Goal: Task Accomplishment & Management: Manage account settings

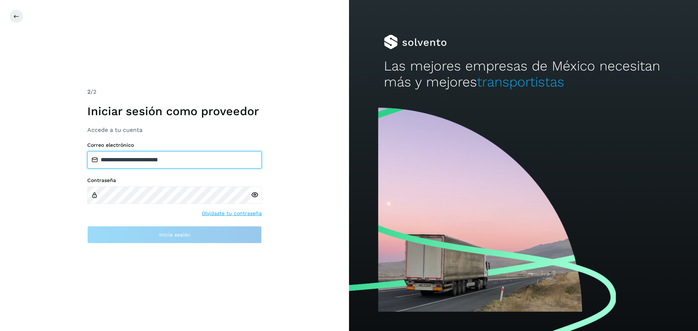
click at [179, 162] on input "**********" at bounding box center [174, 159] width 175 height 17
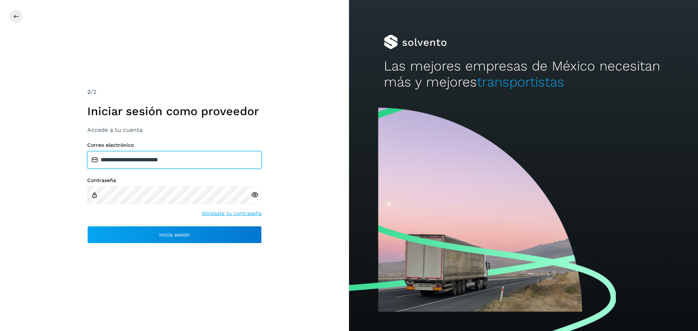
type input "**********"
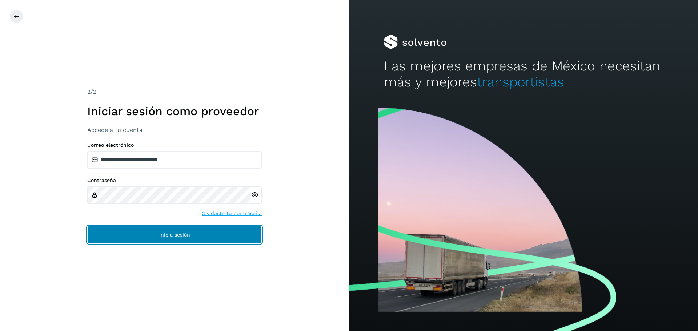
click at [184, 234] on span "Inicia sesión" at bounding box center [174, 234] width 31 height 5
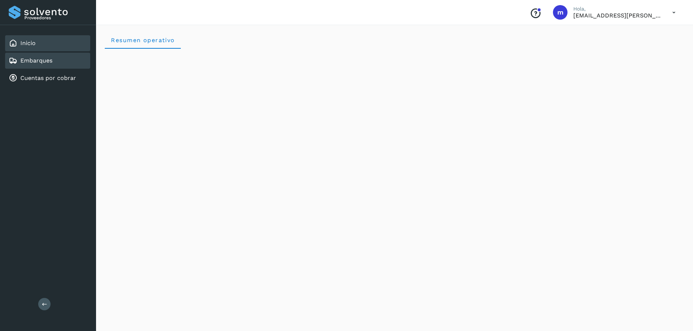
click at [45, 62] on link "Embarques" at bounding box center [36, 60] width 32 height 7
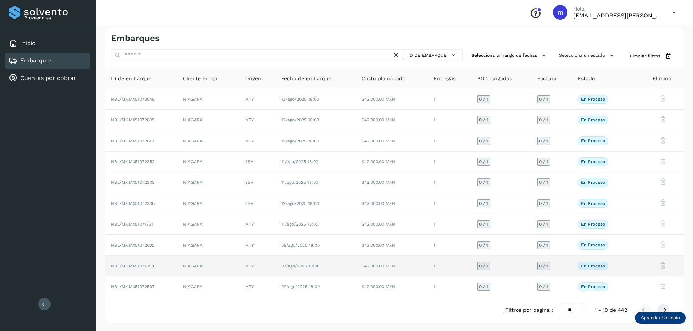
scroll to position [5, 0]
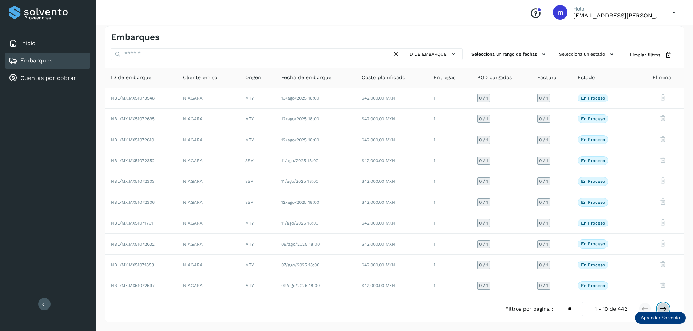
click at [665, 310] on icon at bounding box center [662, 309] width 7 height 7
click at [664, 310] on icon at bounding box center [662, 309] width 7 height 7
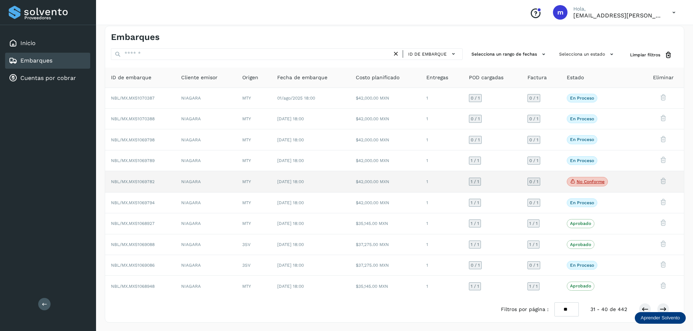
click at [138, 183] on span "NBL/MX.MX51069782" at bounding box center [133, 181] width 44 height 5
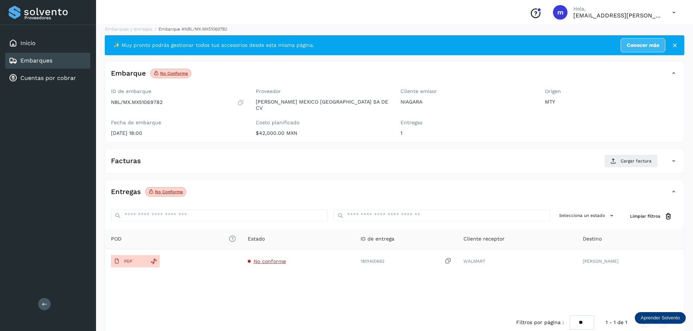
click at [673, 157] on icon at bounding box center [673, 161] width 9 height 9
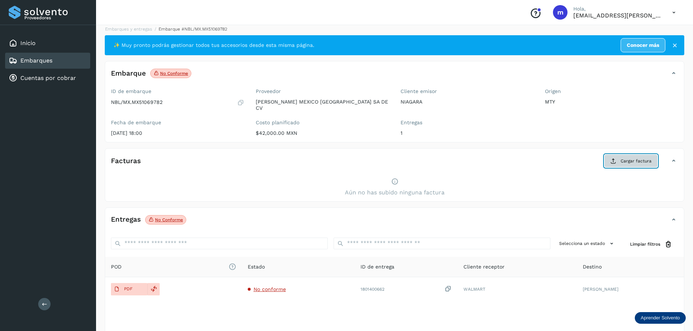
click at [642, 158] on span "Cargar factura" at bounding box center [636, 161] width 31 height 7
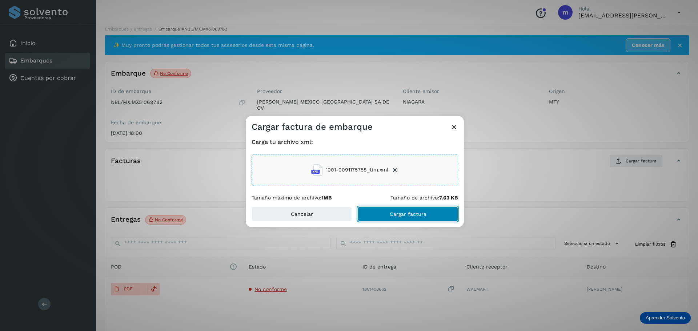
click at [420, 216] on span "Cargar factura" at bounding box center [408, 214] width 37 height 5
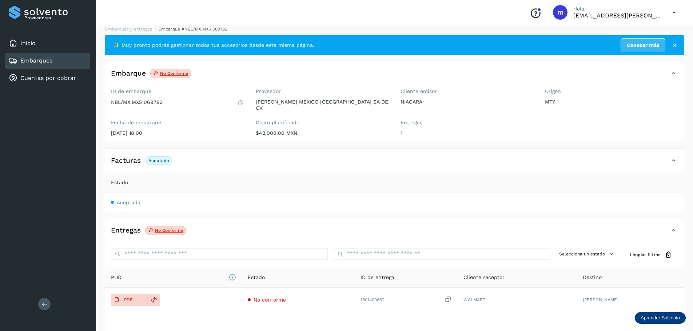
click at [166, 228] on p "No conforme" at bounding box center [169, 230] width 28 height 5
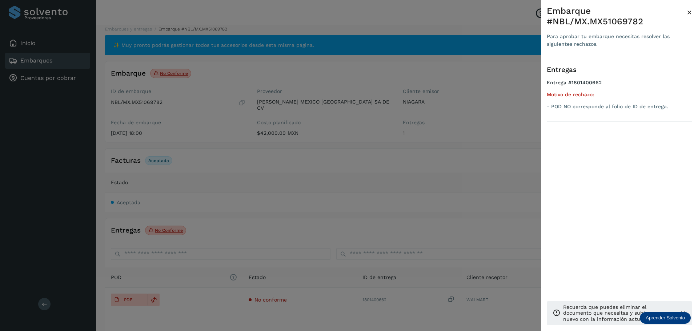
click at [187, 311] on div at bounding box center [349, 165] width 698 height 331
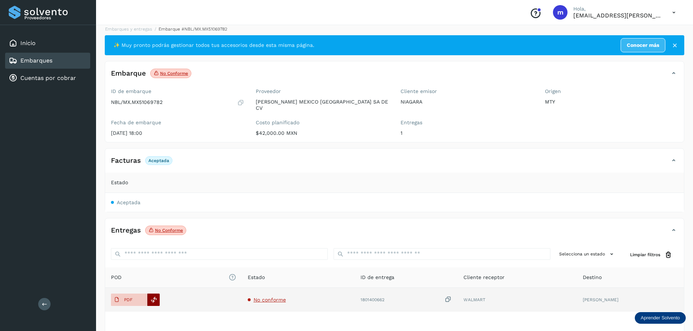
click at [152, 297] on icon at bounding box center [154, 300] width 7 height 7
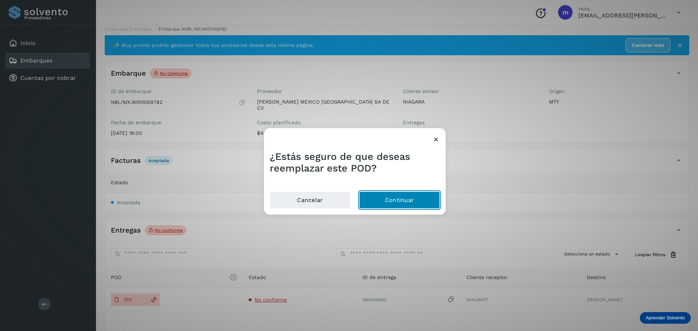
click at [392, 200] on button "Continuar" at bounding box center [399, 200] width 81 height 17
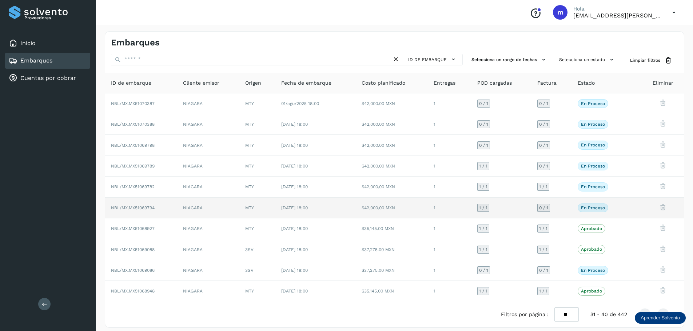
click at [131, 208] on span "NBL/MX.MX51069794" at bounding box center [133, 208] width 44 height 5
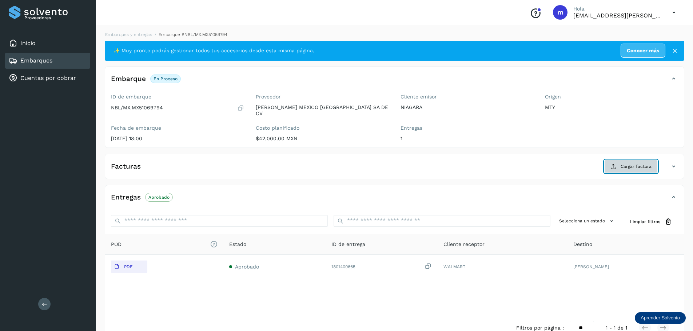
click at [646, 163] on span "Cargar factura" at bounding box center [636, 166] width 31 height 7
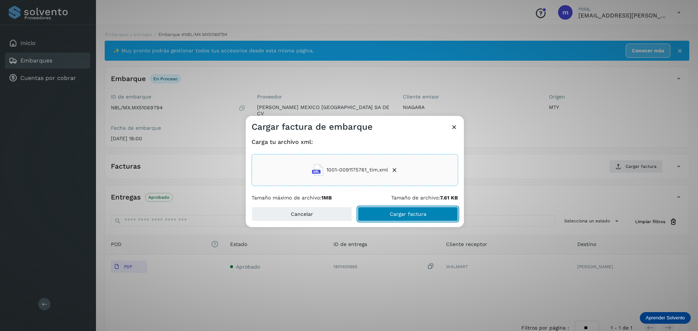
click at [417, 212] on span "Cargar factura" at bounding box center [408, 214] width 37 height 5
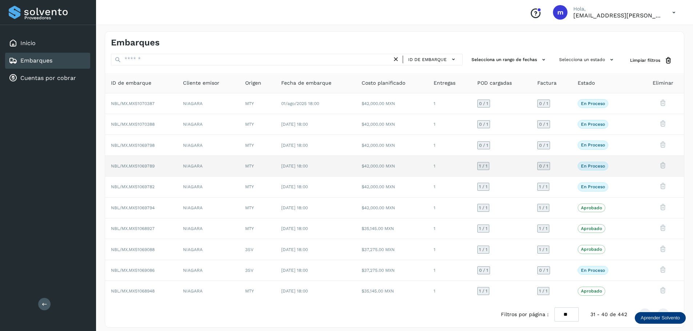
click at [141, 165] on span "NBL/MX.MX51069789" at bounding box center [133, 166] width 44 height 5
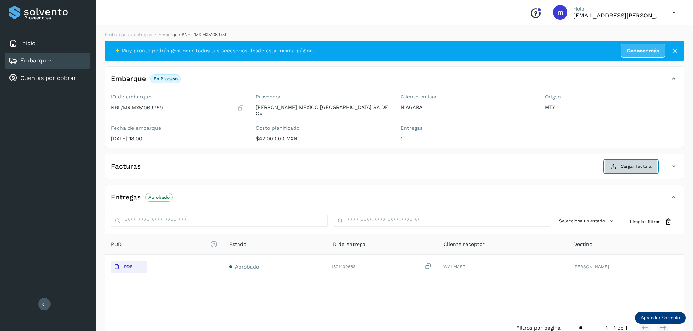
click at [624, 163] on span "Cargar factura" at bounding box center [636, 166] width 31 height 7
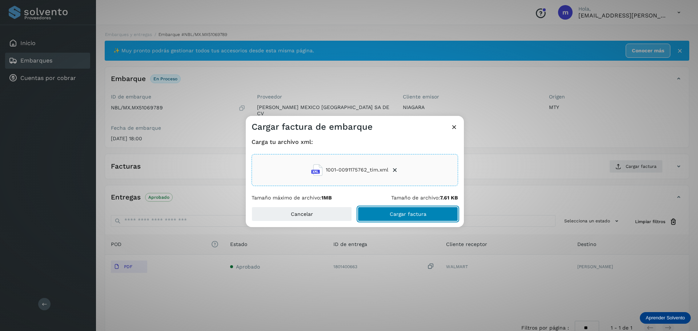
click at [402, 215] on span "Cargar factura" at bounding box center [408, 214] width 37 height 5
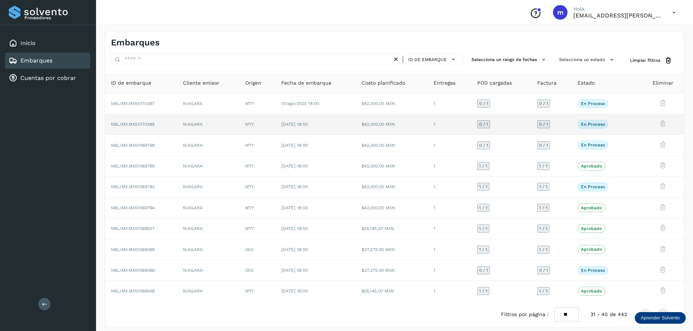
click at [135, 123] on span "NBL/MX.MX51070388" at bounding box center [133, 124] width 44 height 5
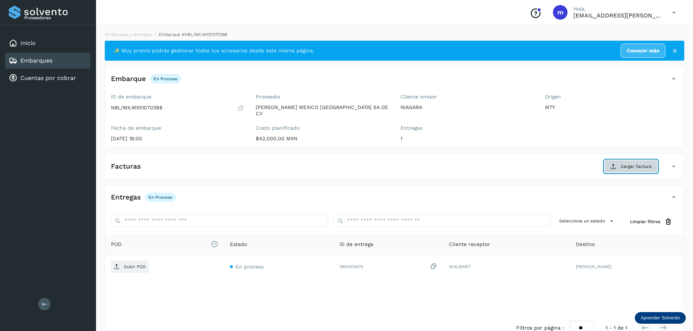
click at [636, 163] on span "Cargar factura" at bounding box center [636, 166] width 31 height 7
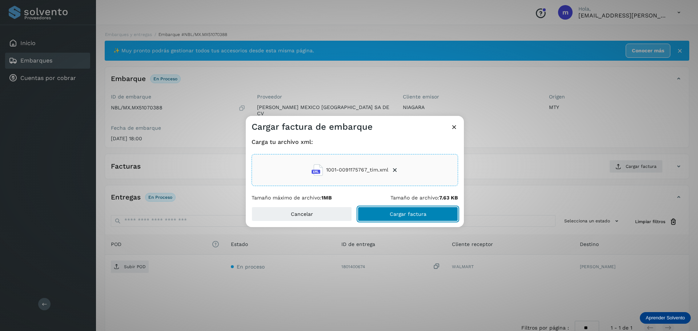
click at [406, 212] on span "Cargar factura" at bounding box center [408, 214] width 37 height 5
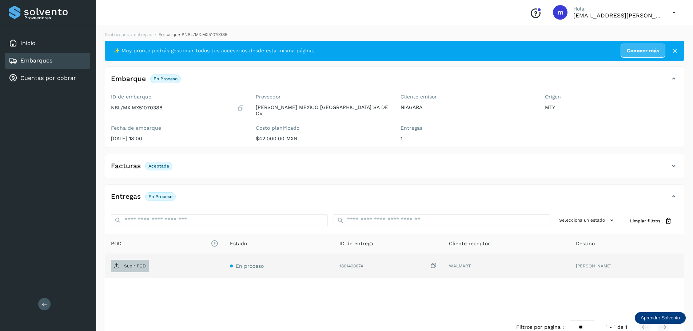
click at [136, 264] on p "Subir POD" at bounding box center [135, 266] width 22 height 5
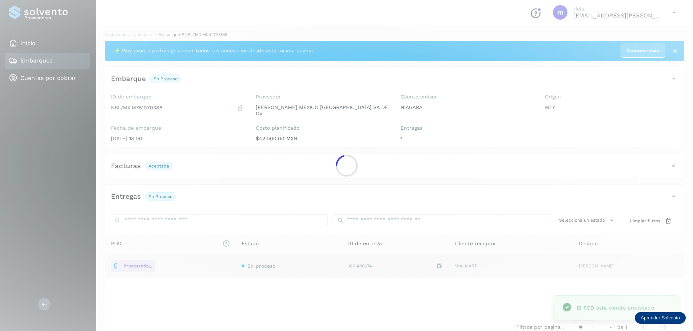
scroll to position [13, 0]
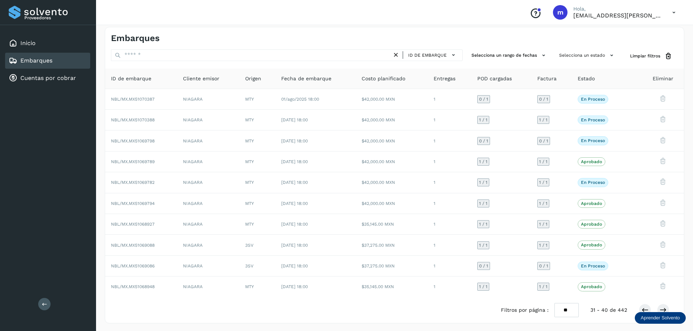
scroll to position [5, 0]
click at [645, 309] on icon at bounding box center [644, 309] width 7 height 7
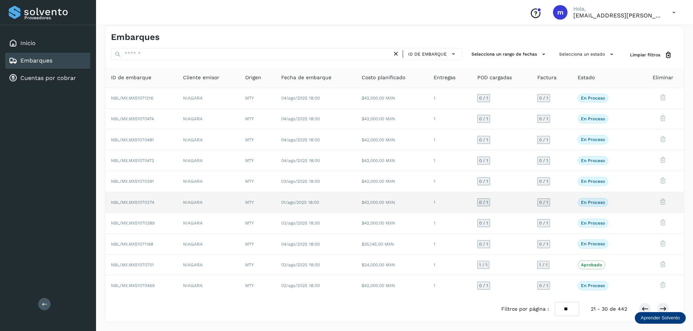
click at [142, 203] on span "NBL/MX.MX51070374" at bounding box center [132, 202] width 43 height 5
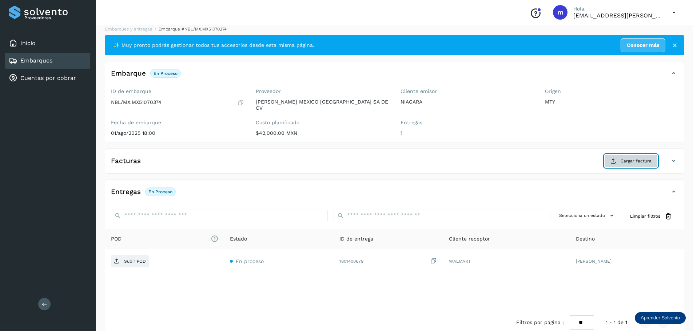
click at [638, 158] on span "Cargar factura" at bounding box center [636, 161] width 31 height 7
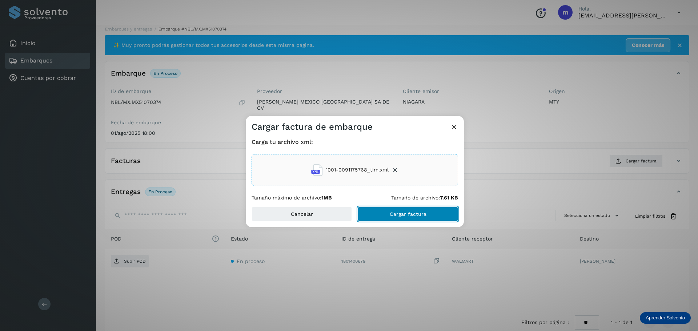
click at [395, 218] on button "Cargar factura" at bounding box center [408, 214] width 100 height 15
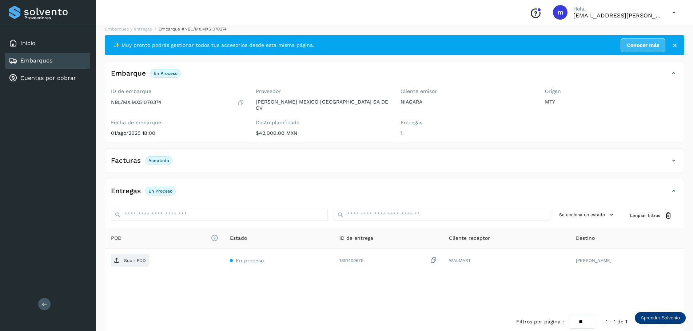
click at [335, 309] on div "Filtros por página : ** ** ** 1 - 1 de 1" at bounding box center [394, 322] width 579 height 26
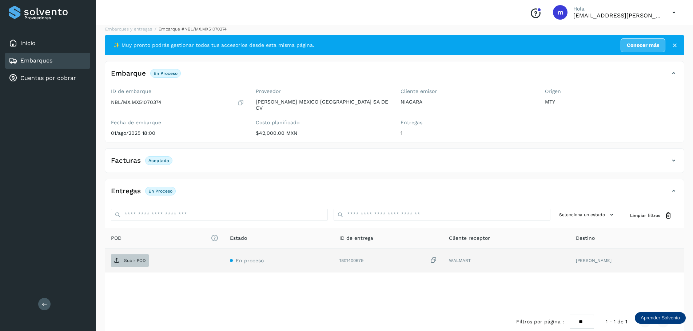
click at [124, 258] on p "Subir POD" at bounding box center [135, 260] width 22 height 5
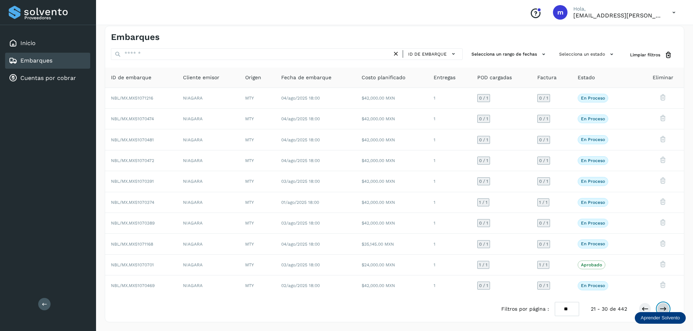
click at [663, 308] on icon at bounding box center [662, 309] width 7 height 7
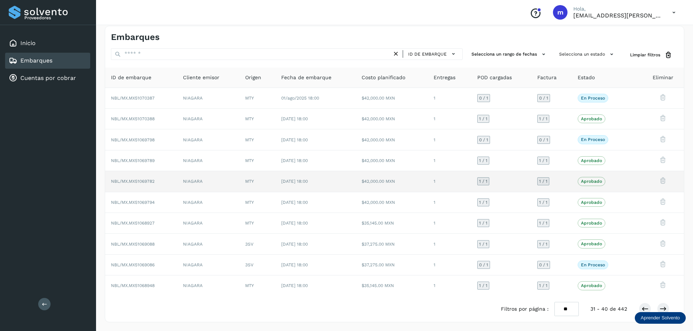
click at [128, 181] on span "NBL/MX.MX51069782" at bounding box center [133, 181] width 44 height 5
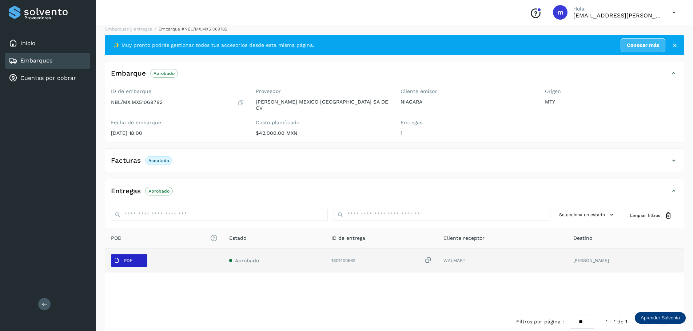
click at [134, 256] on span "PDF" at bounding box center [123, 261] width 24 height 12
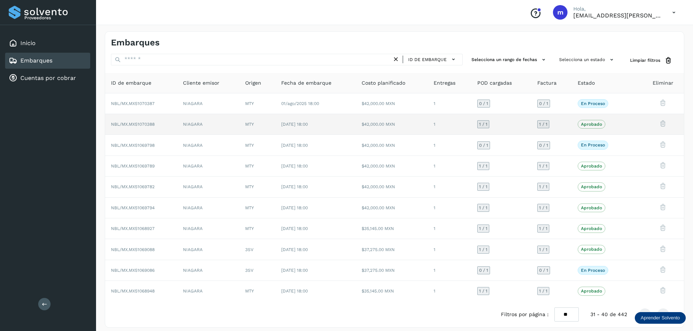
click at [140, 121] on td "NBL/MX.MX51070388" at bounding box center [141, 124] width 72 height 21
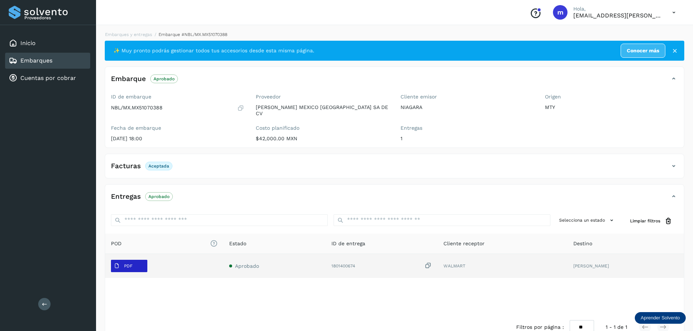
click at [129, 265] on span "PDF" at bounding box center [123, 266] width 24 height 12
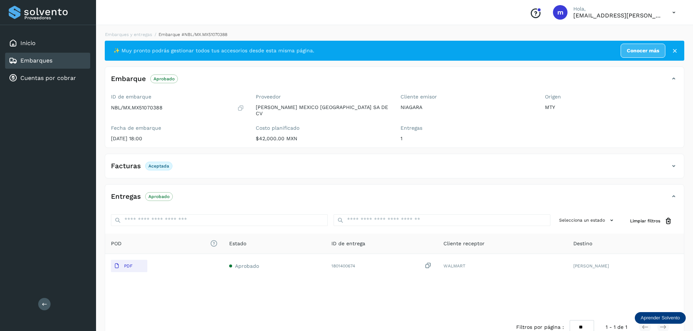
click at [675, 13] on icon at bounding box center [673, 12] width 15 height 15
click at [638, 34] on div "Cerrar sesión" at bounding box center [637, 33] width 87 height 14
